Goal: Task Accomplishment & Management: Use online tool/utility

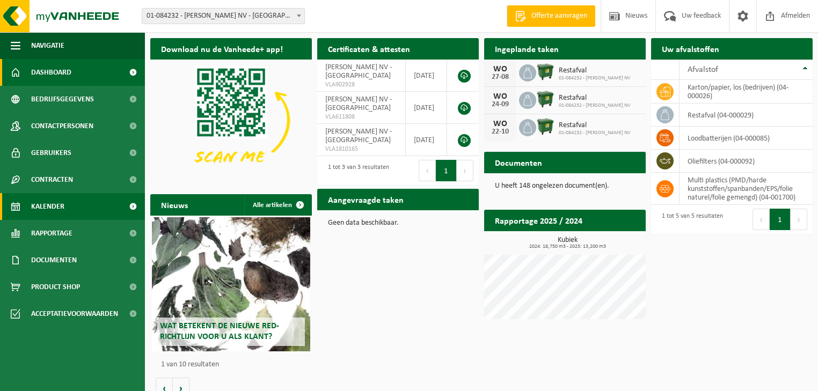
click at [58, 210] on span "Kalender" at bounding box center [47, 206] width 33 height 27
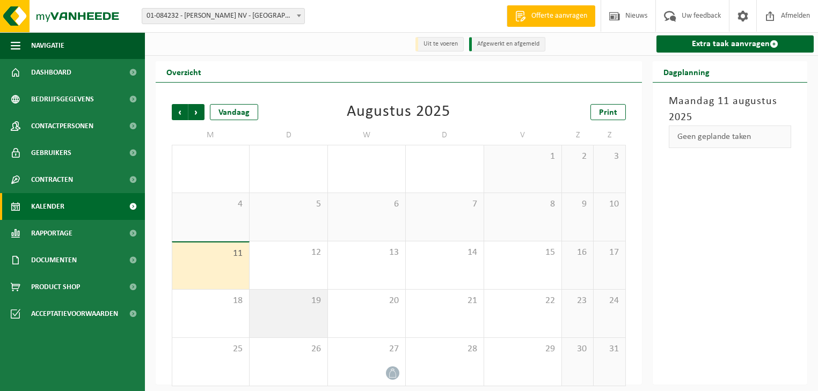
click at [278, 306] on span "19" at bounding box center [288, 301] width 67 height 12
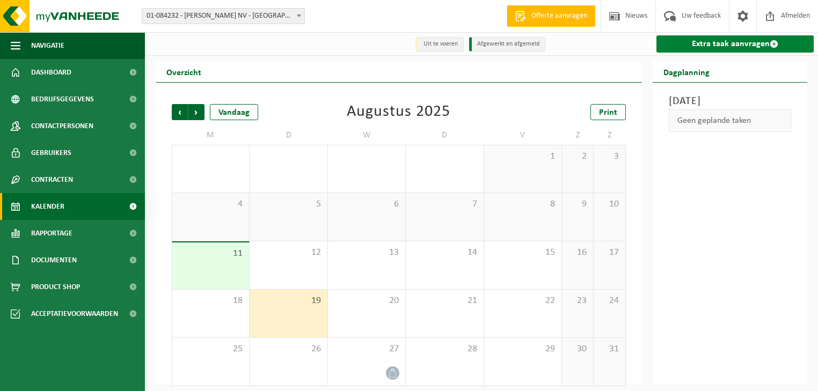
click at [766, 43] on link "Extra taak aanvragen" at bounding box center [736, 43] width 158 height 17
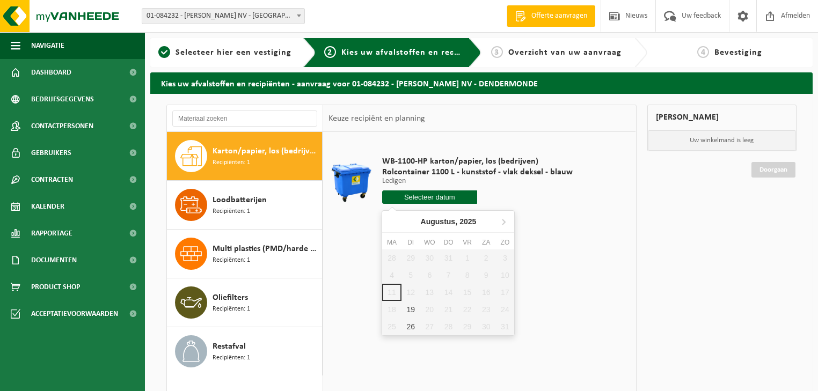
click at [442, 196] on input "text" at bounding box center [430, 197] width 96 height 13
click at [412, 311] on div "19" at bounding box center [411, 309] width 19 height 17
type input "Van 2025-08-19"
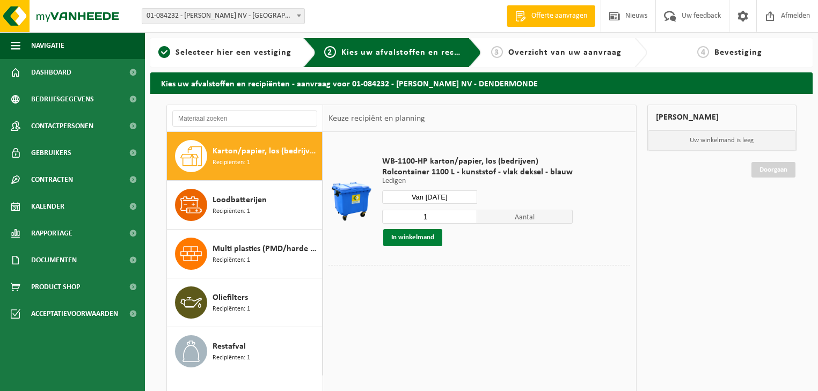
click at [409, 240] on button "In winkelmand" at bounding box center [412, 237] width 59 height 17
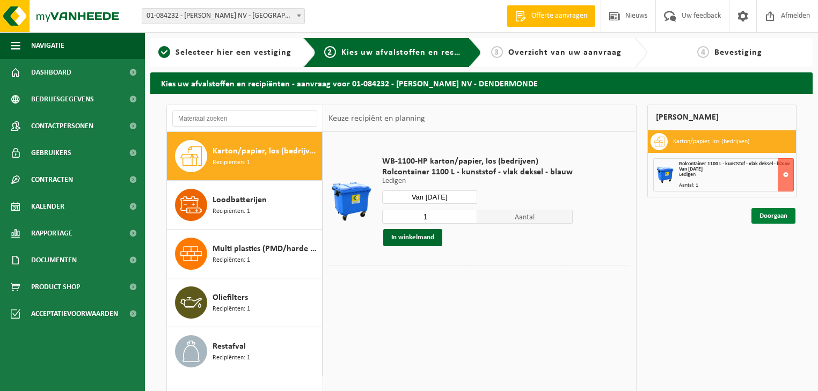
click at [783, 220] on link "Doorgaan" at bounding box center [774, 216] width 44 height 16
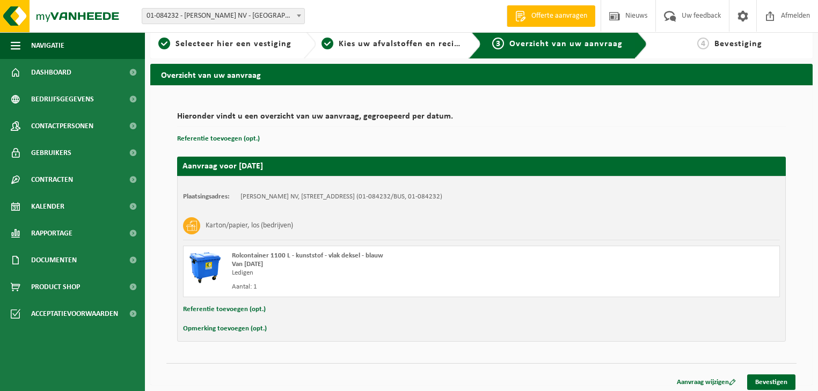
scroll to position [13, 0]
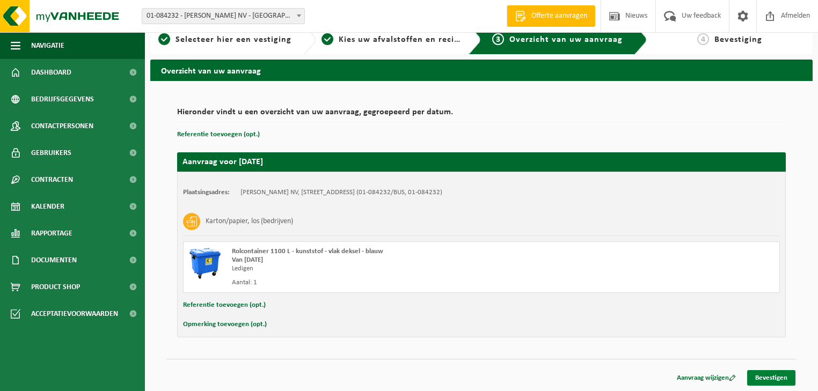
click at [770, 378] on link "Bevestigen" at bounding box center [771, 378] width 48 height 16
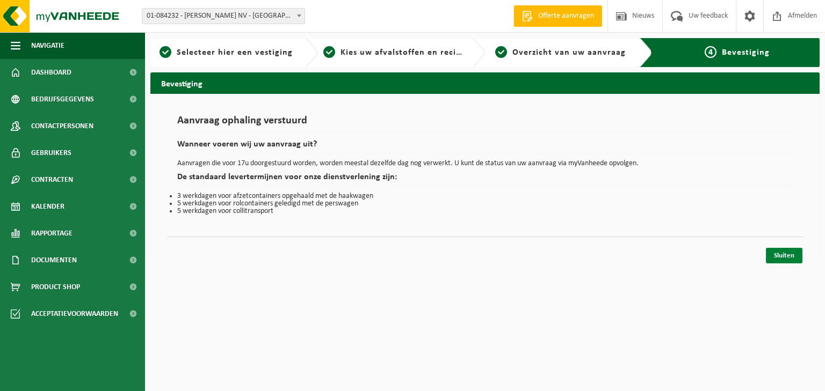
click at [785, 258] on link "Sluiten" at bounding box center [784, 256] width 37 height 16
